Goal: Task Accomplishment & Management: Use online tool/utility

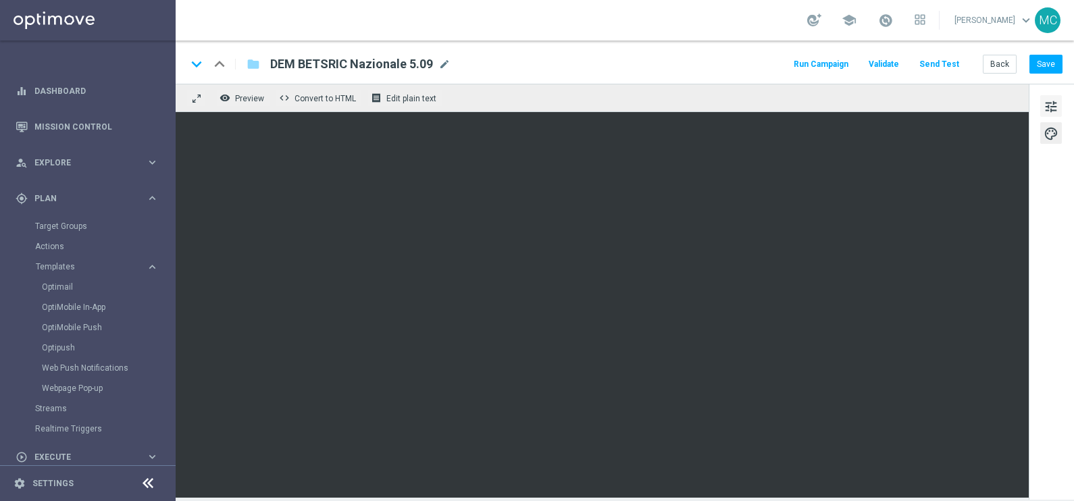
click at [1048, 105] on span "tune" at bounding box center [1050, 107] width 15 height 18
click at [1049, 102] on span "tune" at bounding box center [1050, 107] width 15 height 18
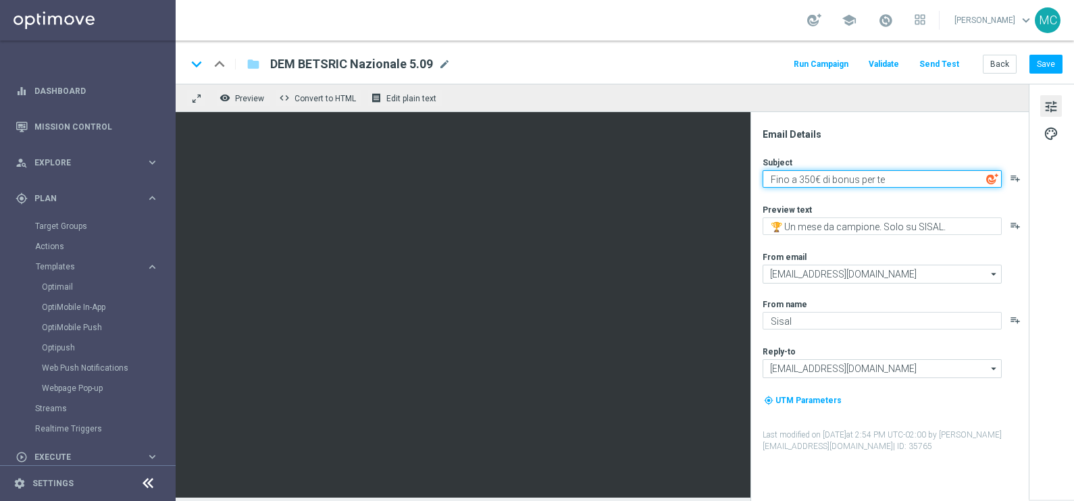
drag, startPoint x: 889, startPoint y: 176, endPoint x: 760, endPoint y: 178, distance: 129.7
click at [759, 178] on div "Email Details Subject Fino a 350€ di bonus per te playlist_add Preview text 🏆 U…" at bounding box center [892, 314] width 269 height 373
click at [902, 177] on textarea "Fino a 350€ di bonus per te" at bounding box center [882, 179] width 239 height 18
drag, startPoint x: 902, startPoint y: 177, endPoint x: 763, endPoint y: 177, distance: 138.5
click at [763, 177] on textarea "Fino a 350€ di bonus per te" at bounding box center [882, 179] width 239 height 18
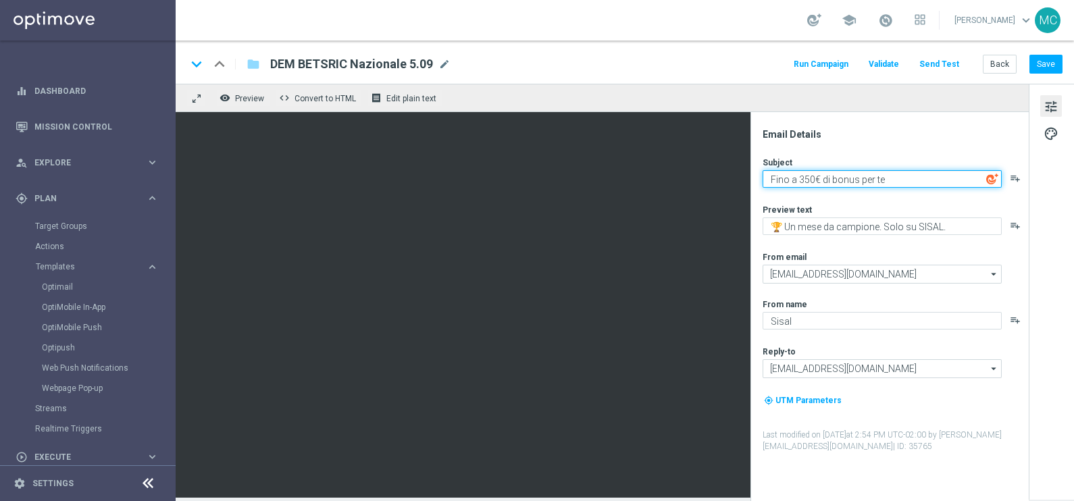
click at [830, 179] on textarea "Fino a 350€ di bonus per te" at bounding box center [882, 179] width 239 height 18
click at [812, 172] on textarea "Fino a 350€ di bonus per te" at bounding box center [882, 179] width 239 height 18
drag, startPoint x: 814, startPoint y: 176, endPoint x: 796, endPoint y: 178, distance: 18.3
click at [796, 178] on textarea "Fino a 350€ di bonus per te" at bounding box center [882, 179] width 239 height 18
click at [900, 174] on textarea "Fino a 350€ di bonus per te" at bounding box center [882, 179] width 239 height 18
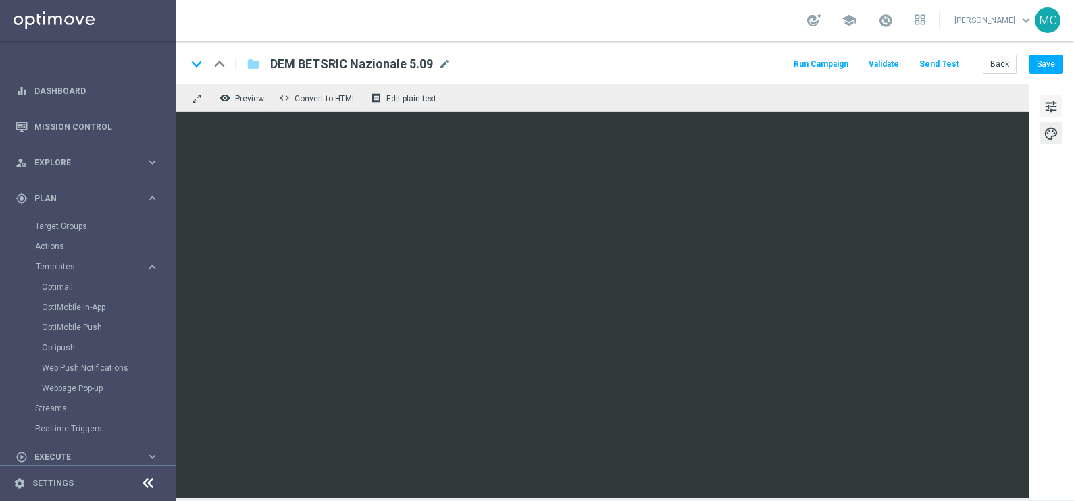
click at [1044, 108] on span "tune" at bounding box center [1050, 107] width 15 height 18
click at [1046, 66] on button "Save" at bounding box center [1045, 64] width 33 height 19
click at [1047, 68] on button "Save" at bounding box center [1045, 64] width 33 height 19
click at [1033, 63] on button "Save" at bounding box center [1045, 64] width 33 height 19
click at [246, 100] on span "Preview" at bounding box center [249, 98] width 29 height 9
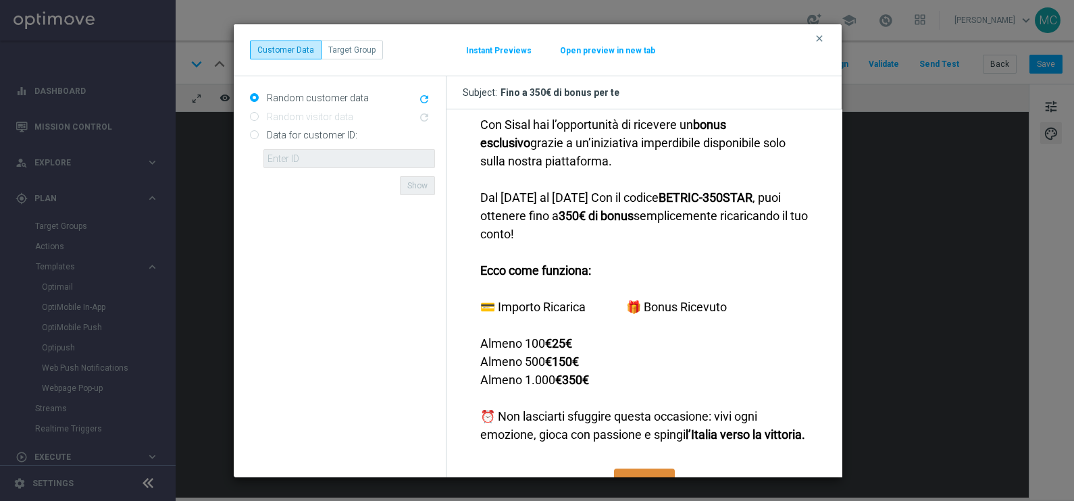
scroll to position [434, 0]
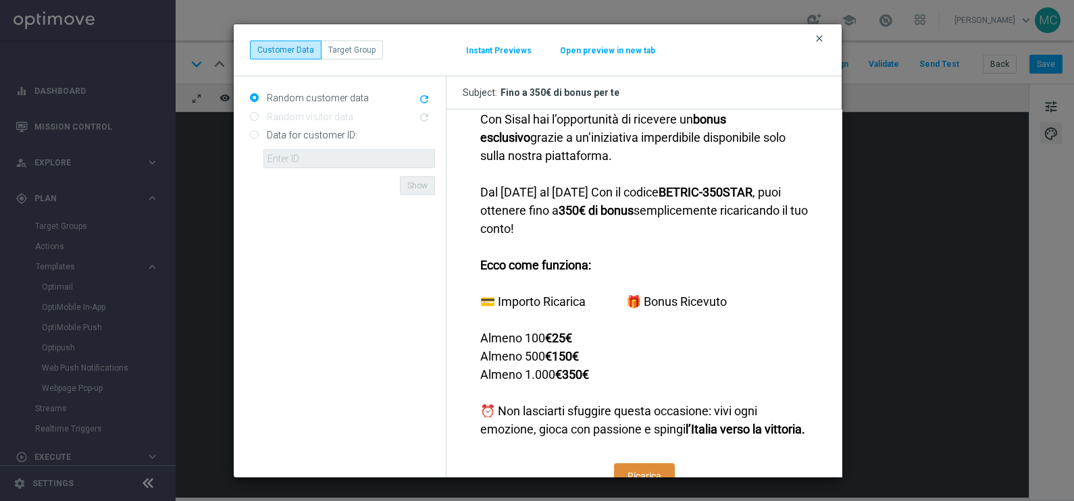
click at [824, 35] on icon "clear" at bounding box center [819, 38] width 11 height 11
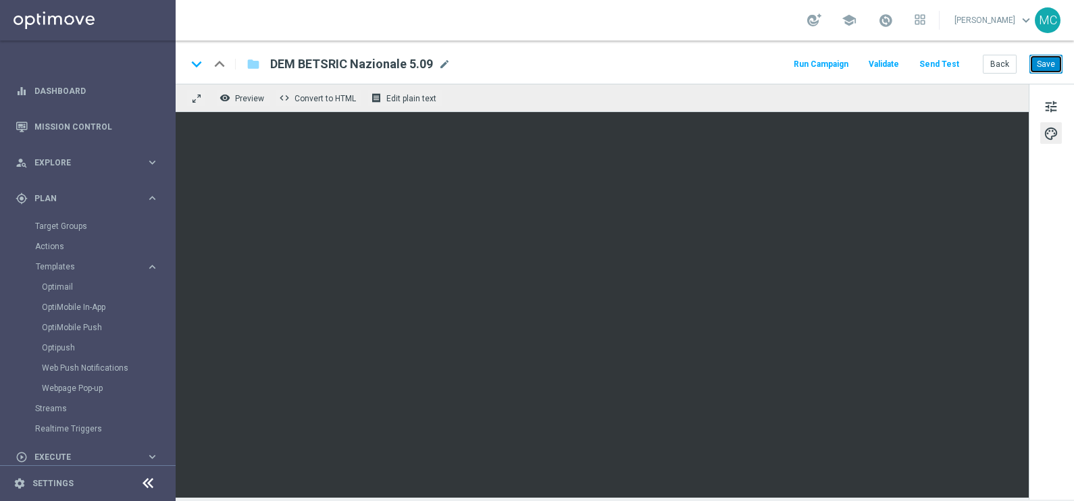
click at [1047, 68] on button "Save" at bounding box center [1045, 64] width 33 height 19
